Goal: Transaction & Acquisition: Purchase product/service

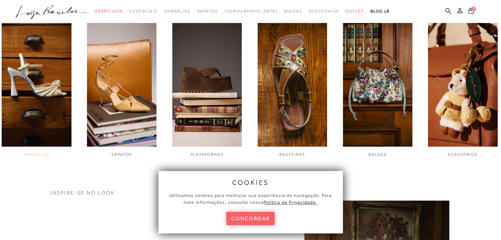
scroll to position [296, 0]
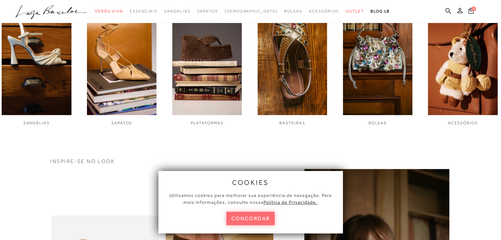
click at [256, 214] on button "concordar" at bounding box center [250, 218] width 49 height 13
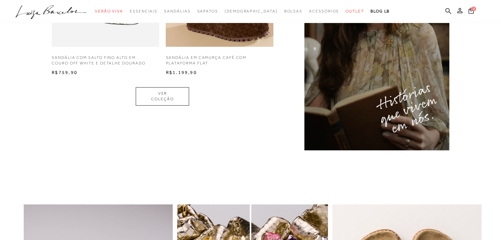
scroll to position [527, 0]
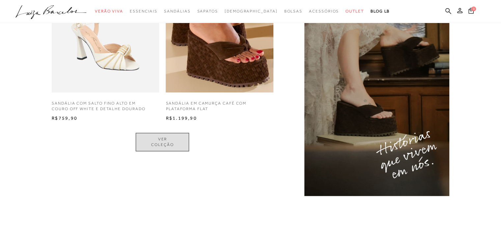
click at [163, 144] on link "VER COLEÇÃO" at bounding box center [162, 142] width 53 height 18
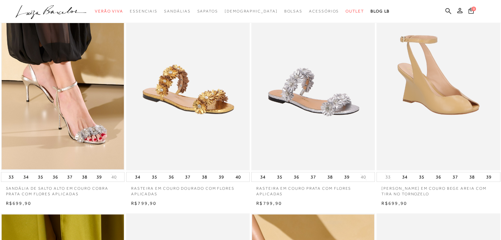
scroll to position [296, 0]
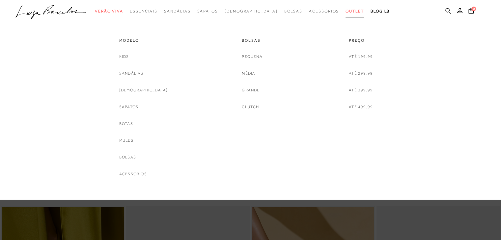
click at [345, 11] on span "Outlet" at bounding box center [354, 11] width 18 height 5
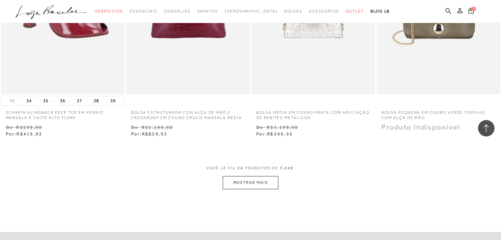
scroll to position [1372, 0]
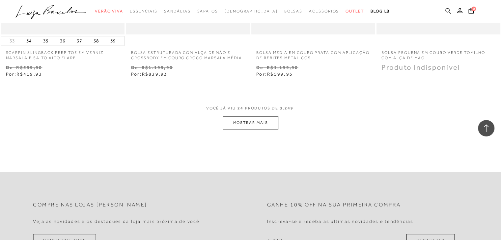
click at [261, 124] on button "MOSTRAR MAIS" at bounding box center [249, 122] width 55 height 13
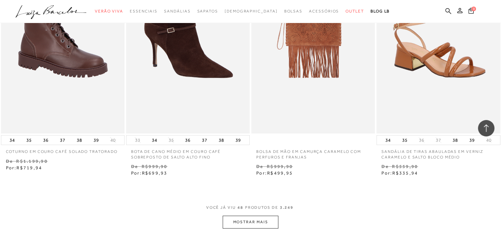
scroll to position [2718, 0]
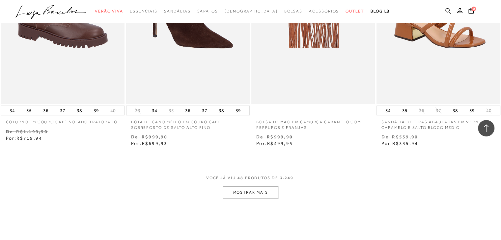
click at [260, 193] on button "MOSTRAR MAIS" at bounding box center [249, 192] width 55 height 13
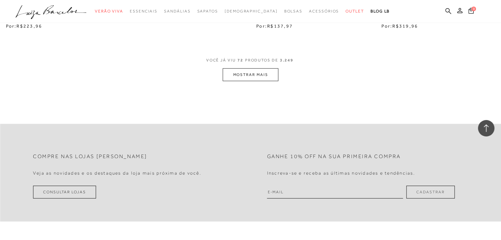
scroll to position [4091, 0]
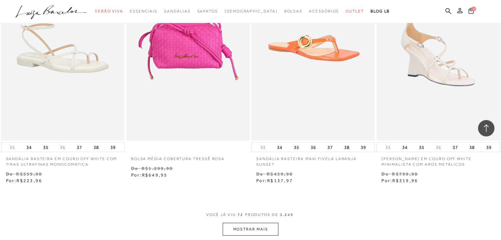
click at [268, 225] on button "MOSTRAR MAIS" at bounding box center [249, 229] width 55 height 13
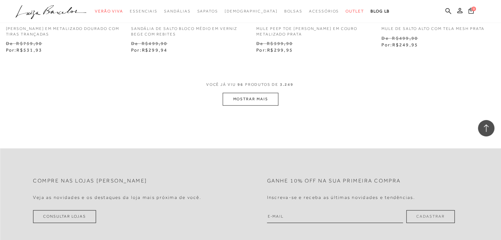
scroll to position [5646, 0]
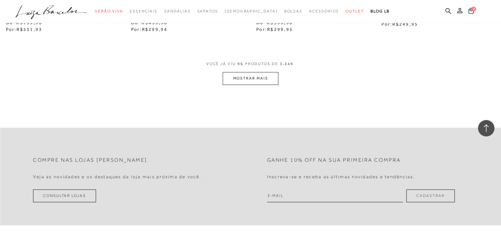
click at [256, 79] on button "MOSTRAR MAIS" at bounding box center [249, 78] width 55 height 13
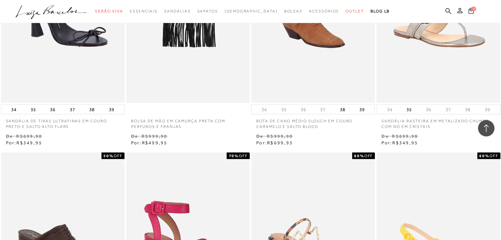
scroll to position [6845, 0]
